Goal: Task Accomplishment & Management: Manage account settings

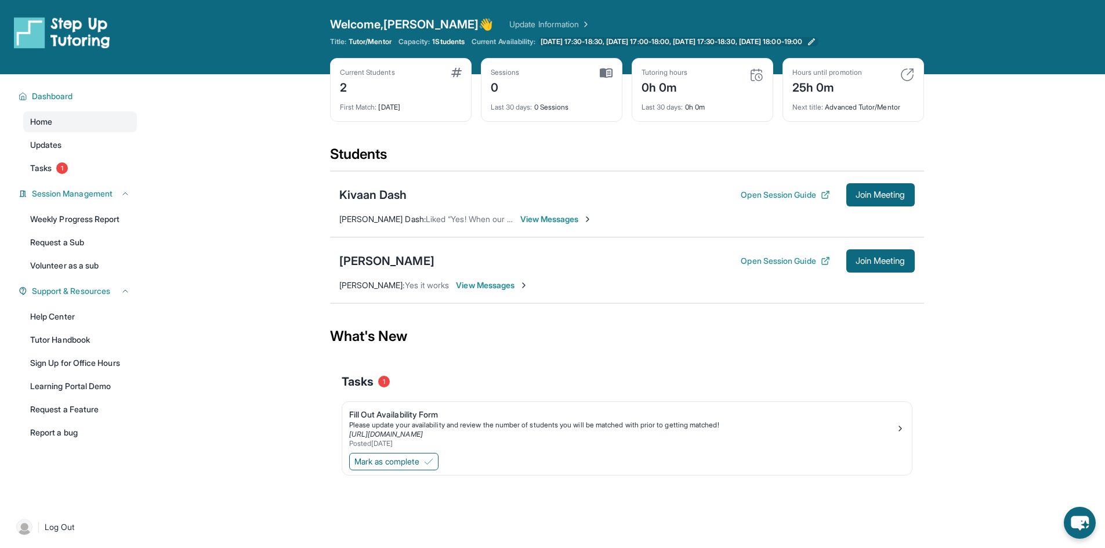
click at [710, 38] on span "[DATE] 17:30-18:30, [DATE] 17:00-18:00, [DATE] 17:30-18:30, [DATE] 18:00-19:00" at bounding box center [672, 41] width 262 height 9
click at [67, 339] on link "Tutor Handbook" at bounding box center [80, 340] width 114 height 21
click at [792, 259] on button "Open Session Guide" at bounding box center [785, 261] width 89 height 12
click at [767, 198] on button "Open Session Guide" at bounding box center [785, 195] width 89 height 12
click at [551, 89] on div "Sessions 0" at bounding box center [552, 82] width 122 height 28
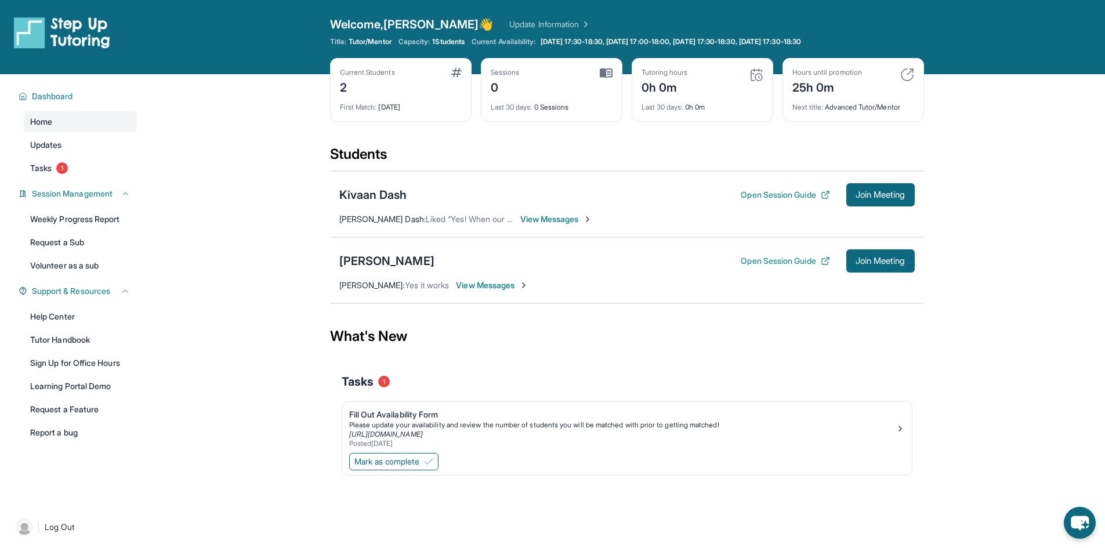
click at [610, 72] on img at bounding box center [606, 73] width 13 height 10
click at [538, 71] on div "Sessions 0" at bounding box center [552, 82] width 122 height 28
click at [611, 70] on img at bounding box center [606, 73] width 13 height 10
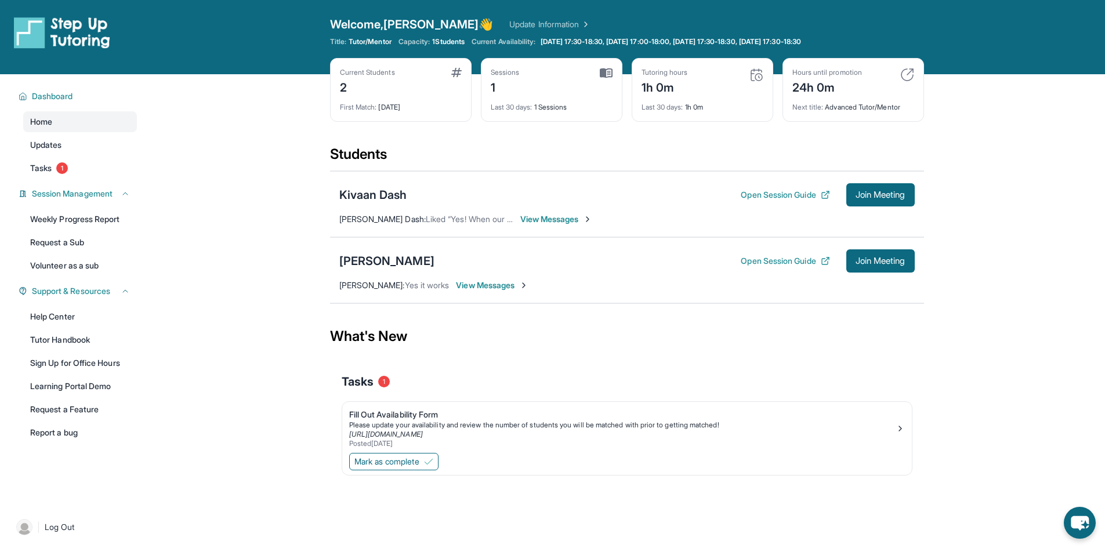
click at [586, 69] on div "Sessions 1" at bounding box center [552, 82] width 122 height 28
click at [602, 74] on img at bounding box center [606, 73] width 13 height 10
click at [514, 83] on div "1" at bounding box center [505, 86] width 29 height 19
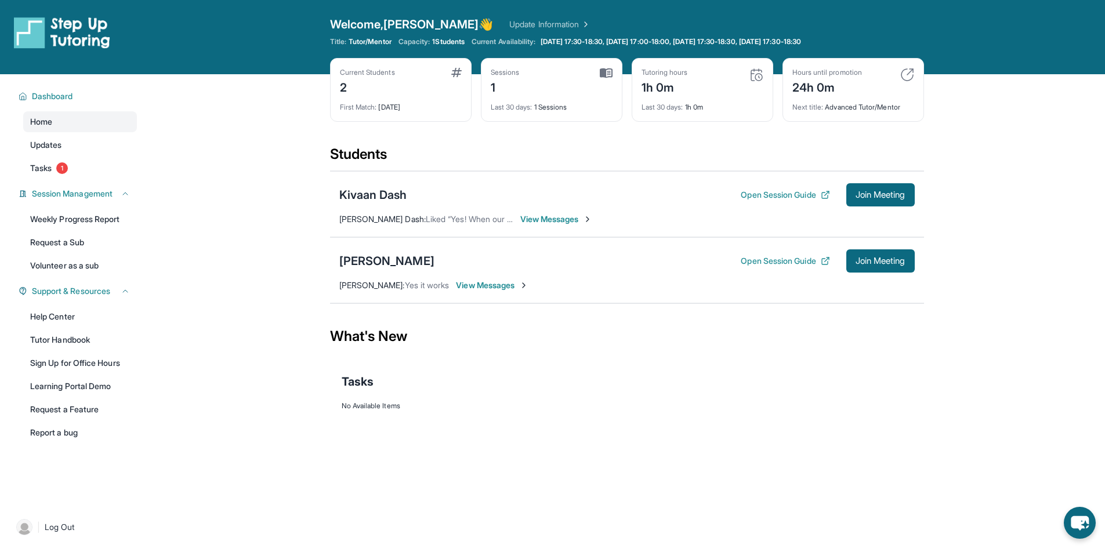
click at [585, 70] on div "Sessions 1" at bounding box center [552, 82] width 122 height 28
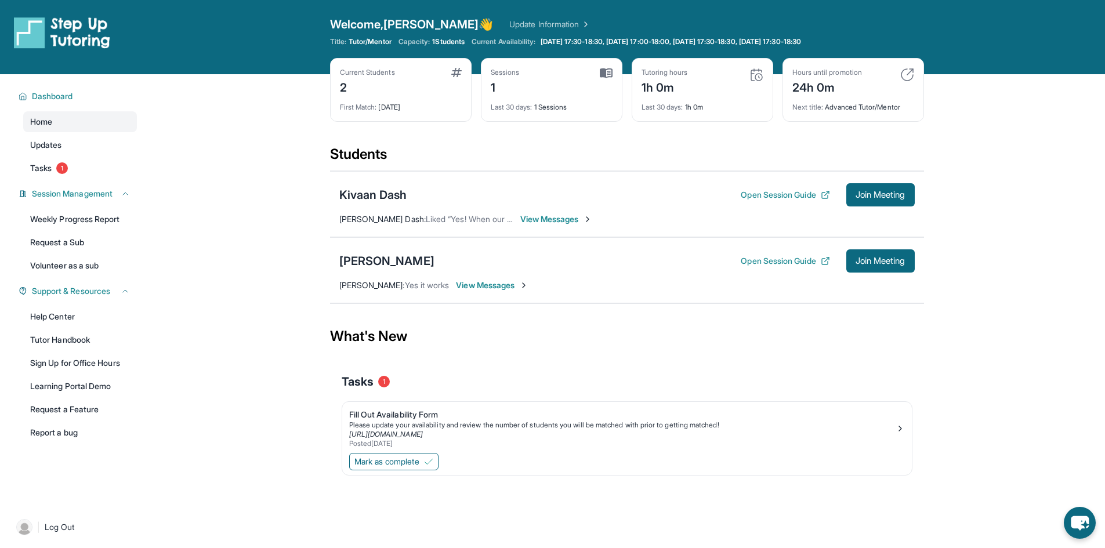
click at [603, 70] on img at bounding box center [606, 73] width 13 height 10
click at [558, 110] on div "Last 30 days : 1 Sessions" at bounding box center [552, 104] width 122 height 16
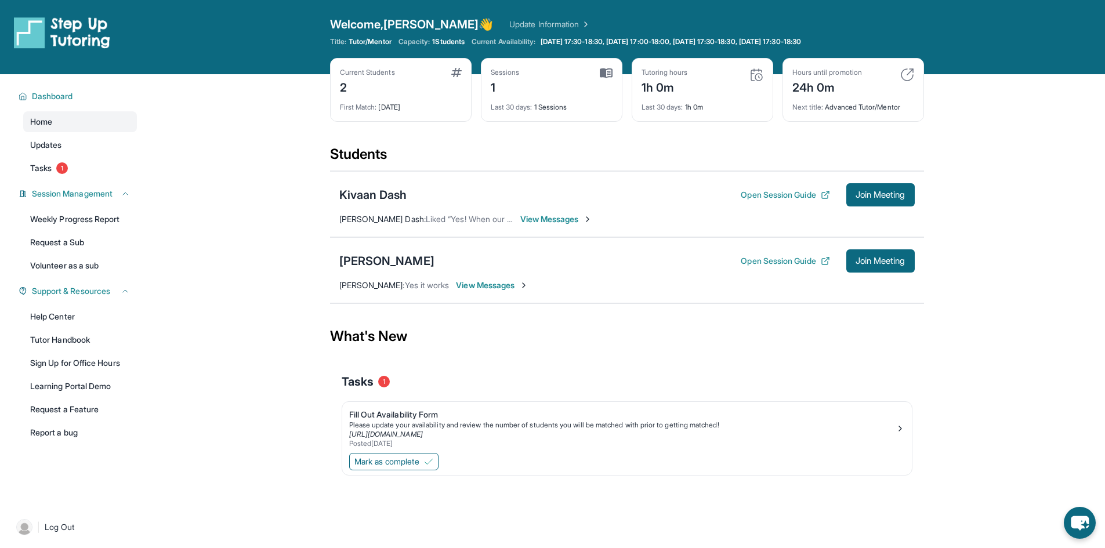
click at [903, 72] on img at bounding box center [908, 75] width 14 height 14
click at [909, 75] on img at bounding box center [908, 75] width 14 height 14
click at [44, 168] on span "Tasks" at bounding box center [40, 168] width 21 height 12
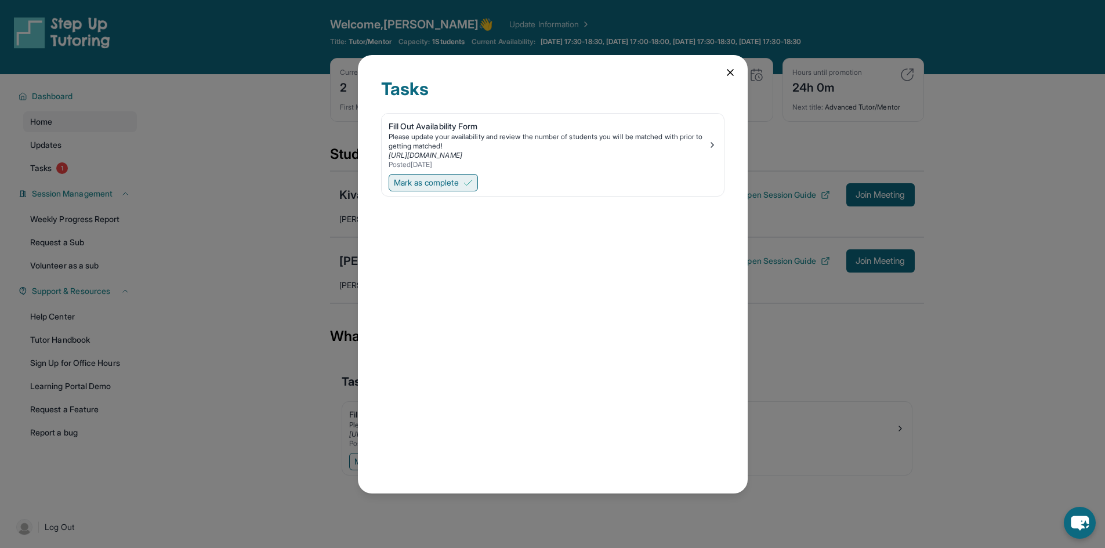
click at [409, 183] on span "Mark as complete" at bounding box center [426, 183] width 65 height 12
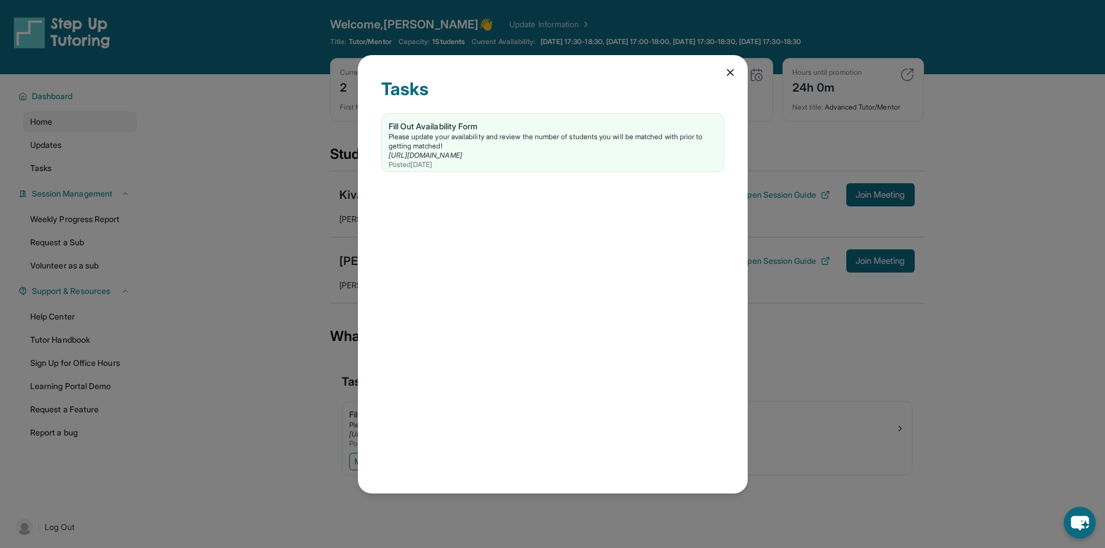
click at [726, 72] on icon at bounding box center [731, 73] width 12 height 12
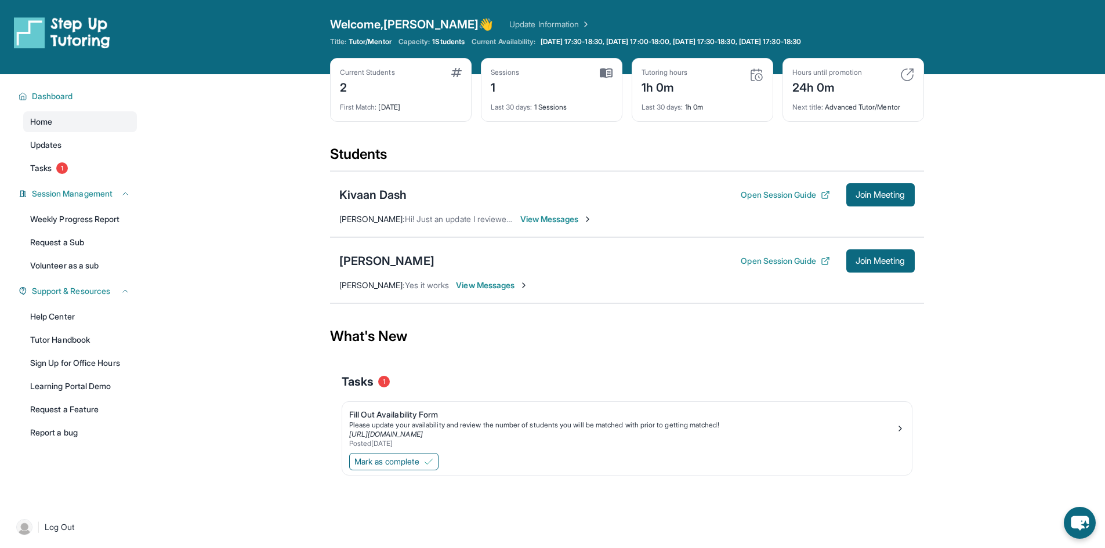
click at [753, 75] on img at bounding box center [757, 75] width 14 height 14
click at [73, 178] on link "Tasks 1" at bounding box center [80, 168] width 114 height 21
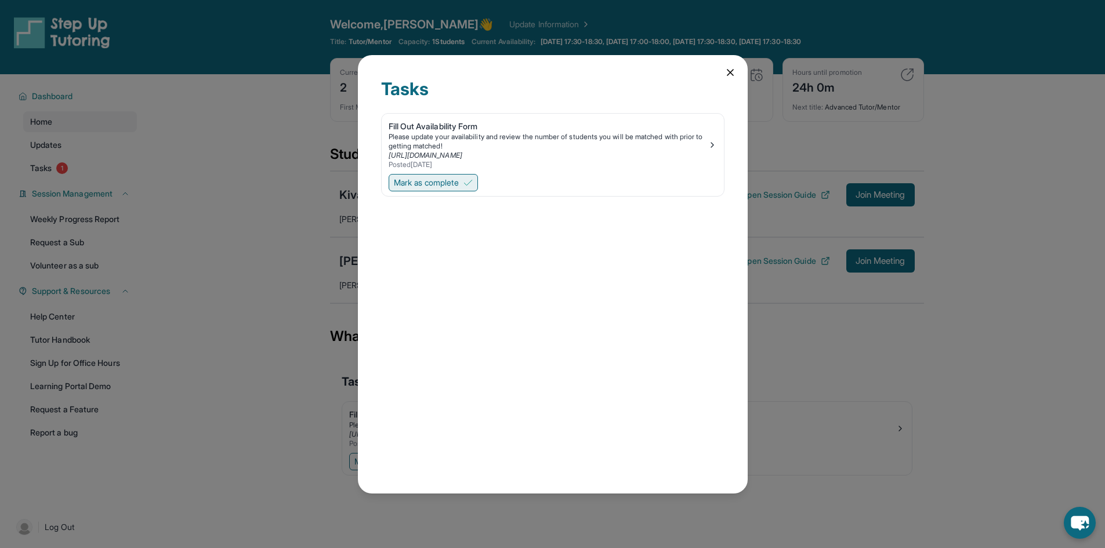
click at [459, 188] on span "Mark as complete" at bounding box center [426, 183] width 65 height 12
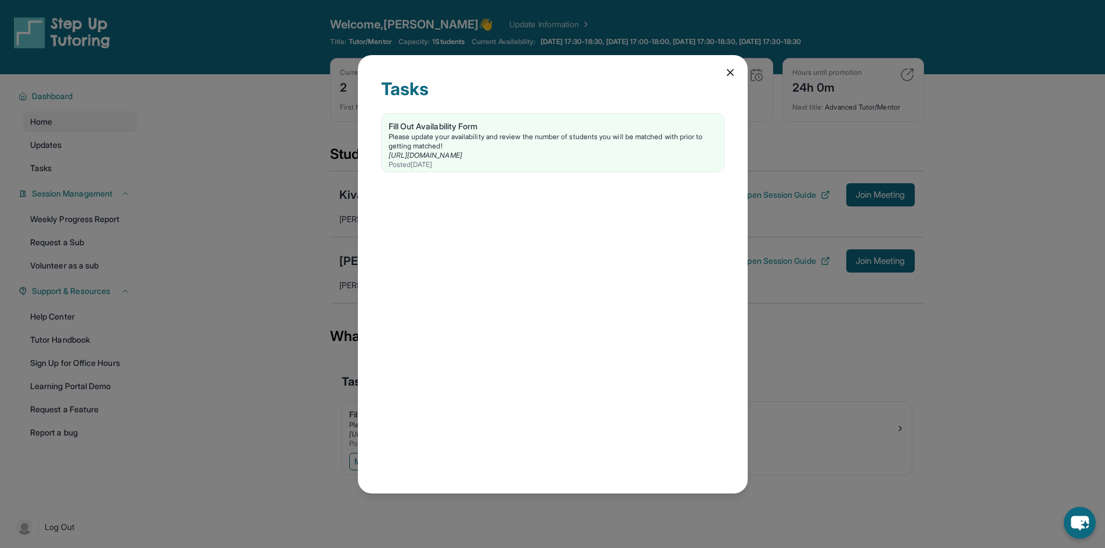
click at [728, 74] on icon at bounding box center [731, 73] width 12 height 12
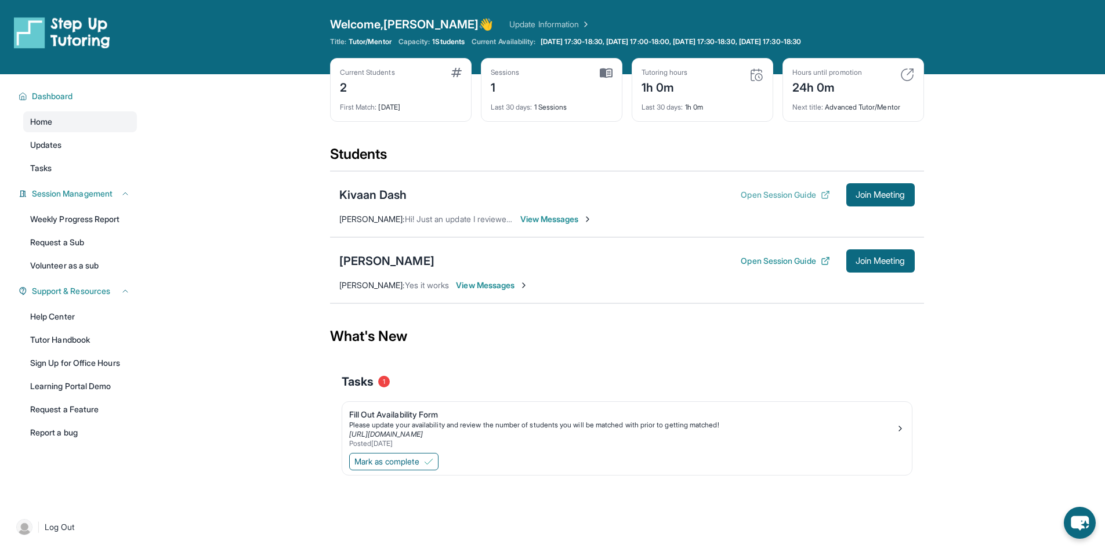
click at [771, 194] on button "Open Session Guide" at bounding box center [785, 195] width 89 height 12
click at [97, 165] on link "Tasks 1" at bounding box center [80, 168] width 114 height 21
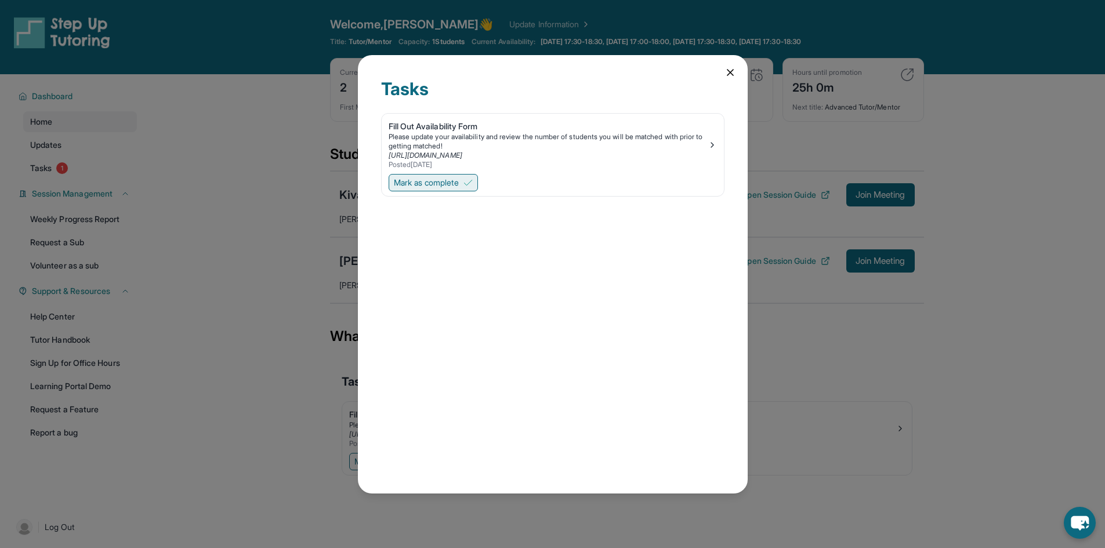
click at [473, 187] on button "Mark as complete" at bounding box center [433, 182] width 89 height 17
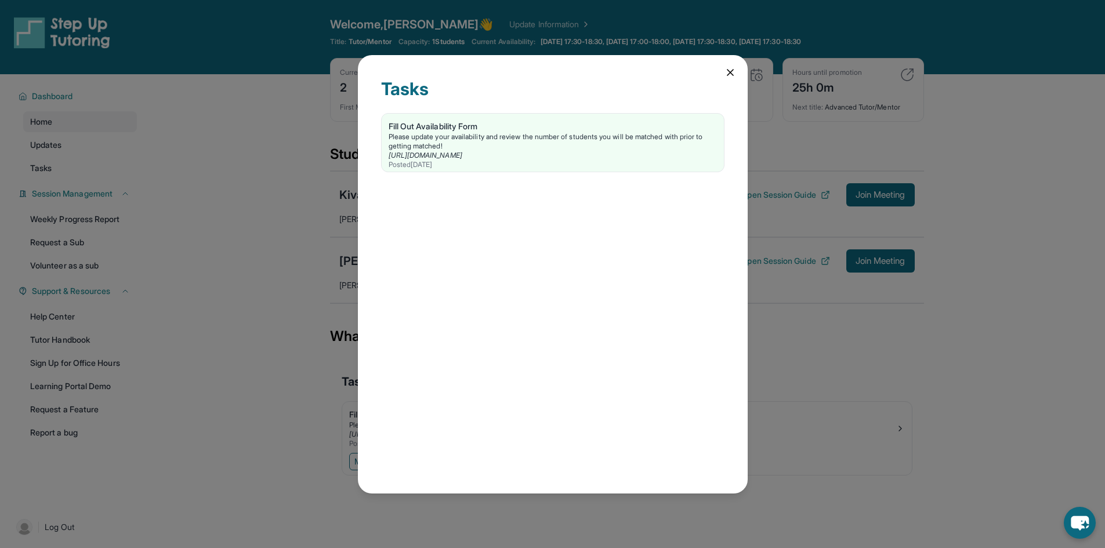
click at [727, 62] on div "Tasks Fill Out Availability Form Please update your availability and review the…" at bounding box center [553, 274] width 390 height 439
click at [728, 69] on icon at bounding box center [731, 73] width 12 height 12
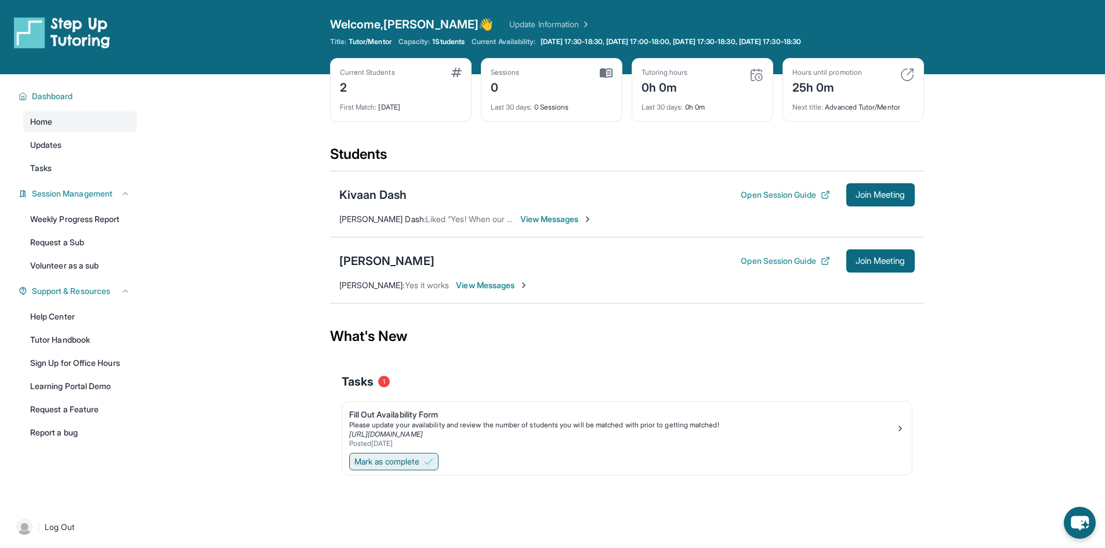
click at [425, 463] on button "Mark as complete" at bounding box center [393, 461] width 89 height 17
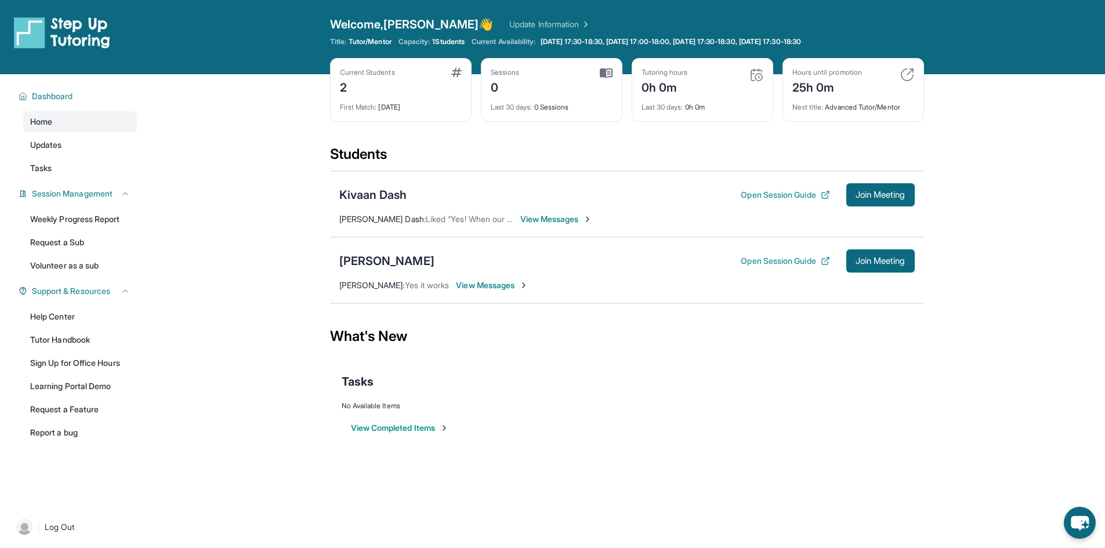
click at [429, 435] on div "View Completed Items" at bounding box center [627, 428] width 571 height 35
click at [433, 428] on button "View Completed Items" at bounding box center [400, 428] width 98 height 12
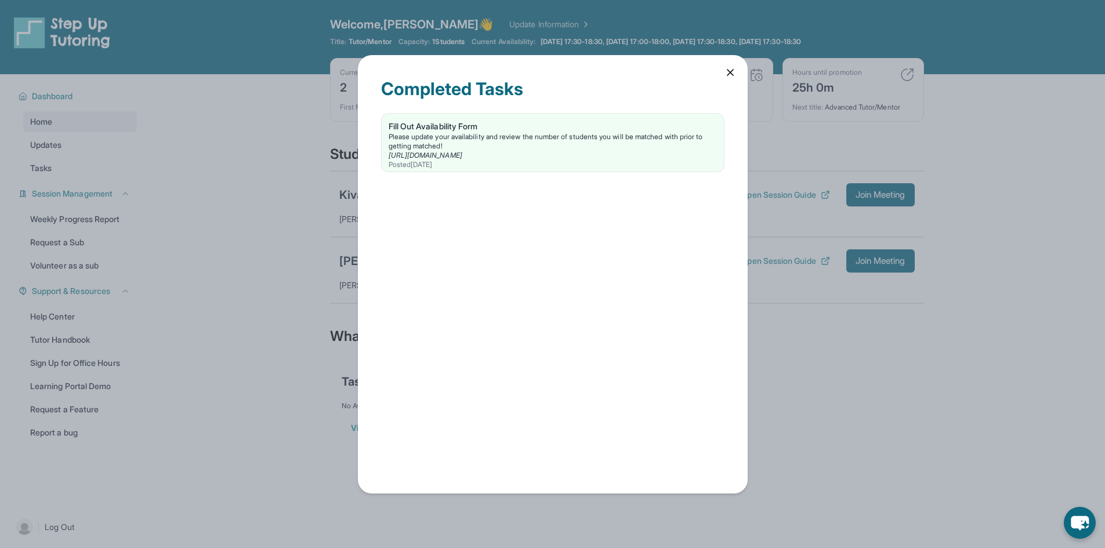
click at [731, 69] on icon at bounding box center [731, 73] width 12 height 12
